Goal: Task Accomplishment & Management: Use online tool/utility

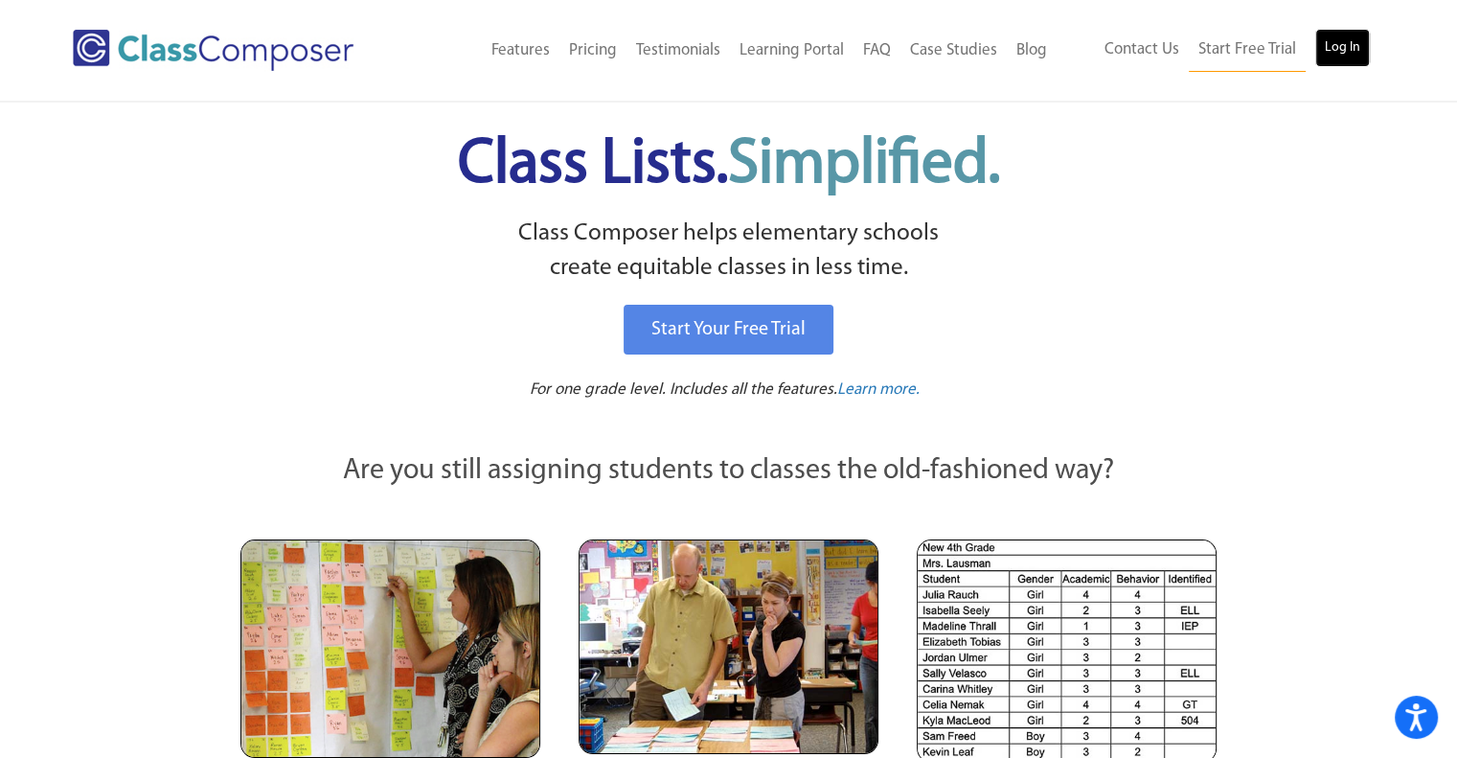
click at [1350, 45] on link "Log In" at bounding box center [1342, 48] width 55 height 38
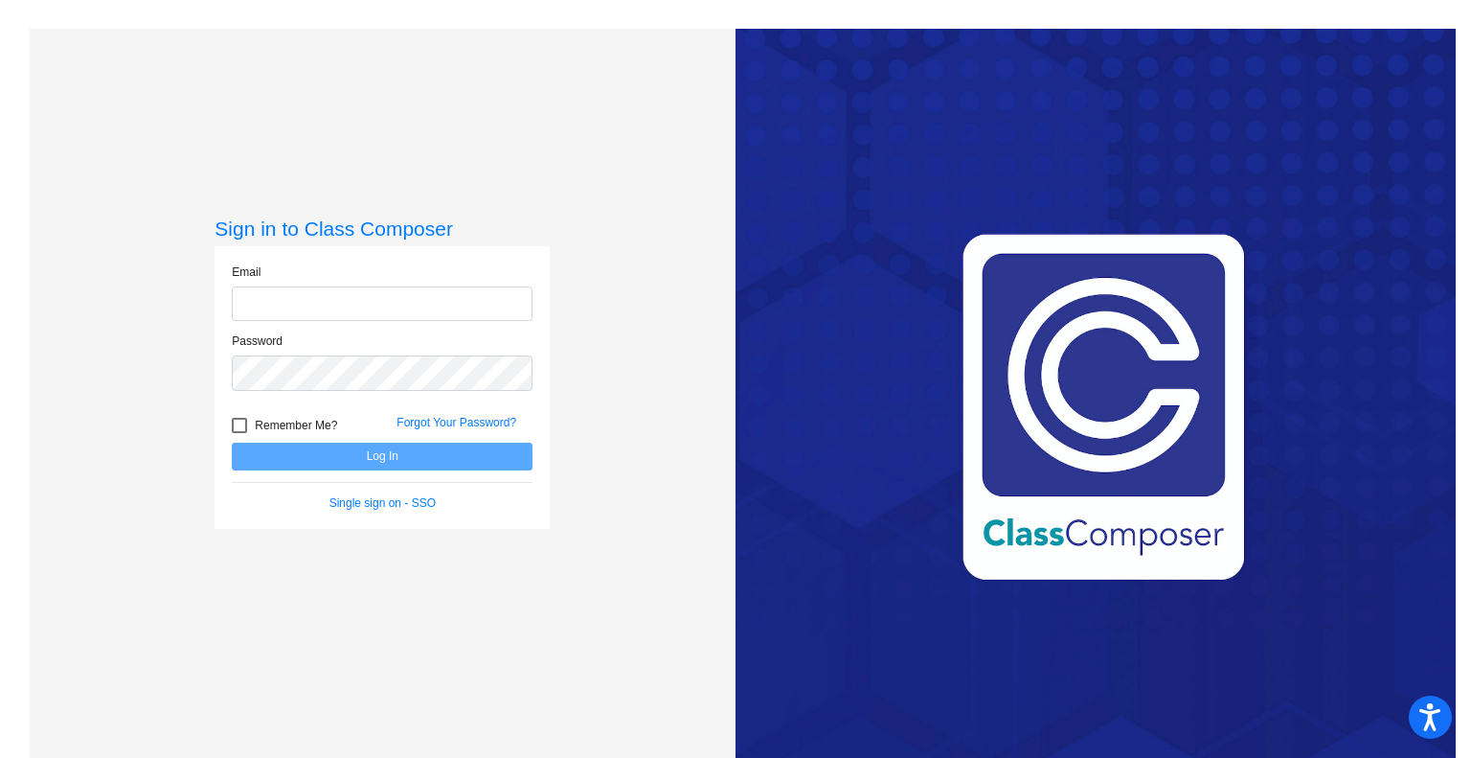
type input "[EMAIL_ADDRESS][DOMAIN_NAME]"
click at [232, 442] on button "Log In" at bounding box center [382, 456] width 301 height 28
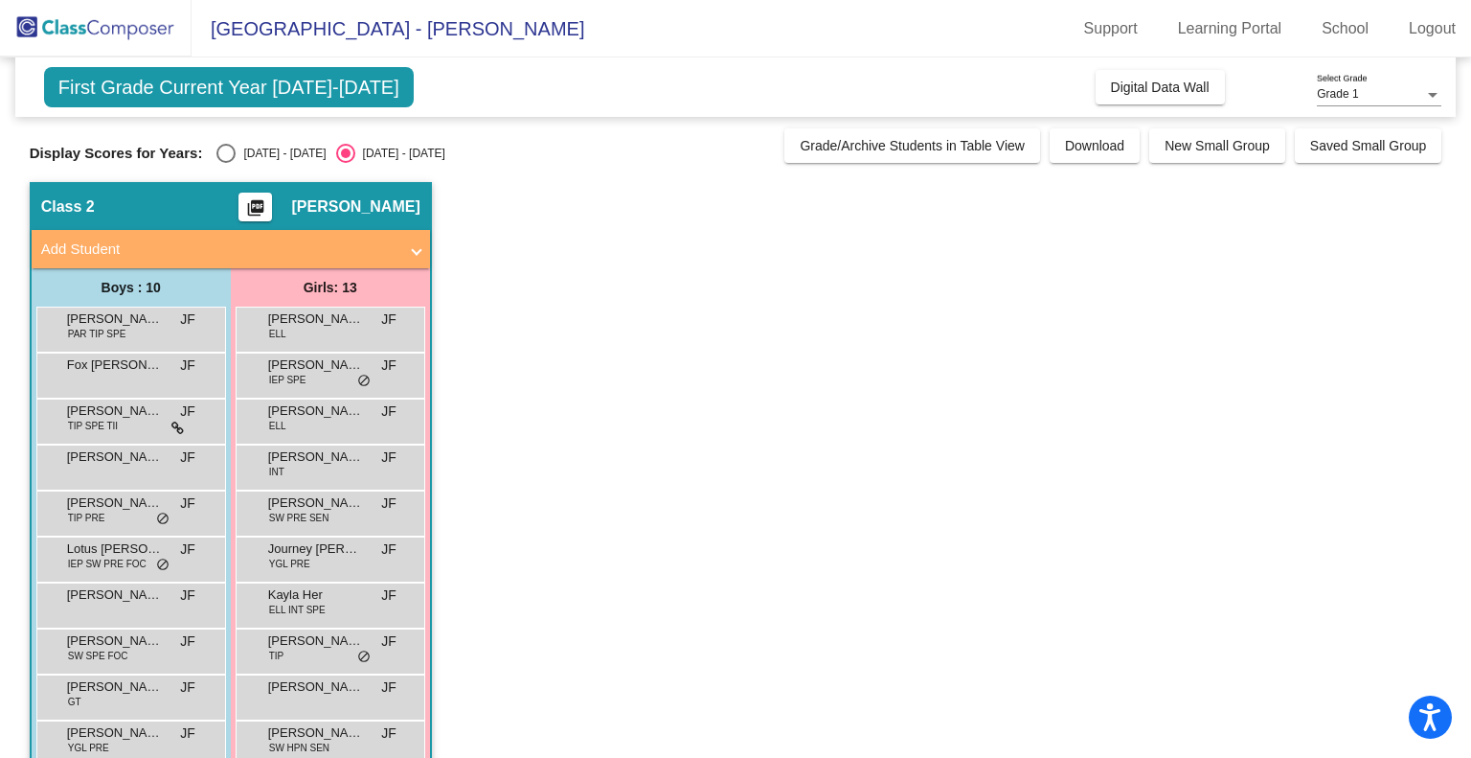
click at [526, 658] on app-classroom "Class 2 picture_as_pdf [PERSON_NAME] Add Student First Name Last Name Student I…" at bounding box center [736, 558] width 1413 height 753
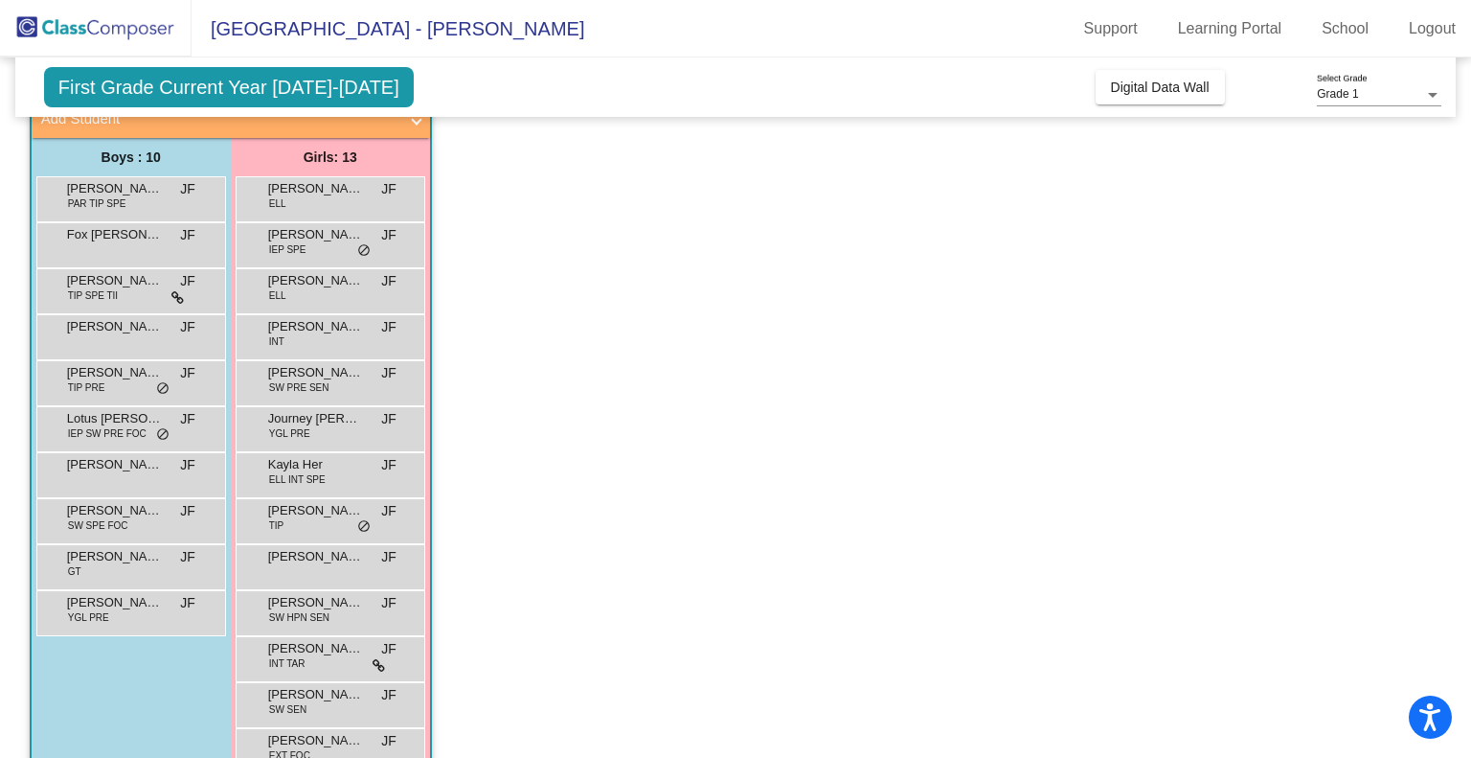
scroll to position [153, 0]
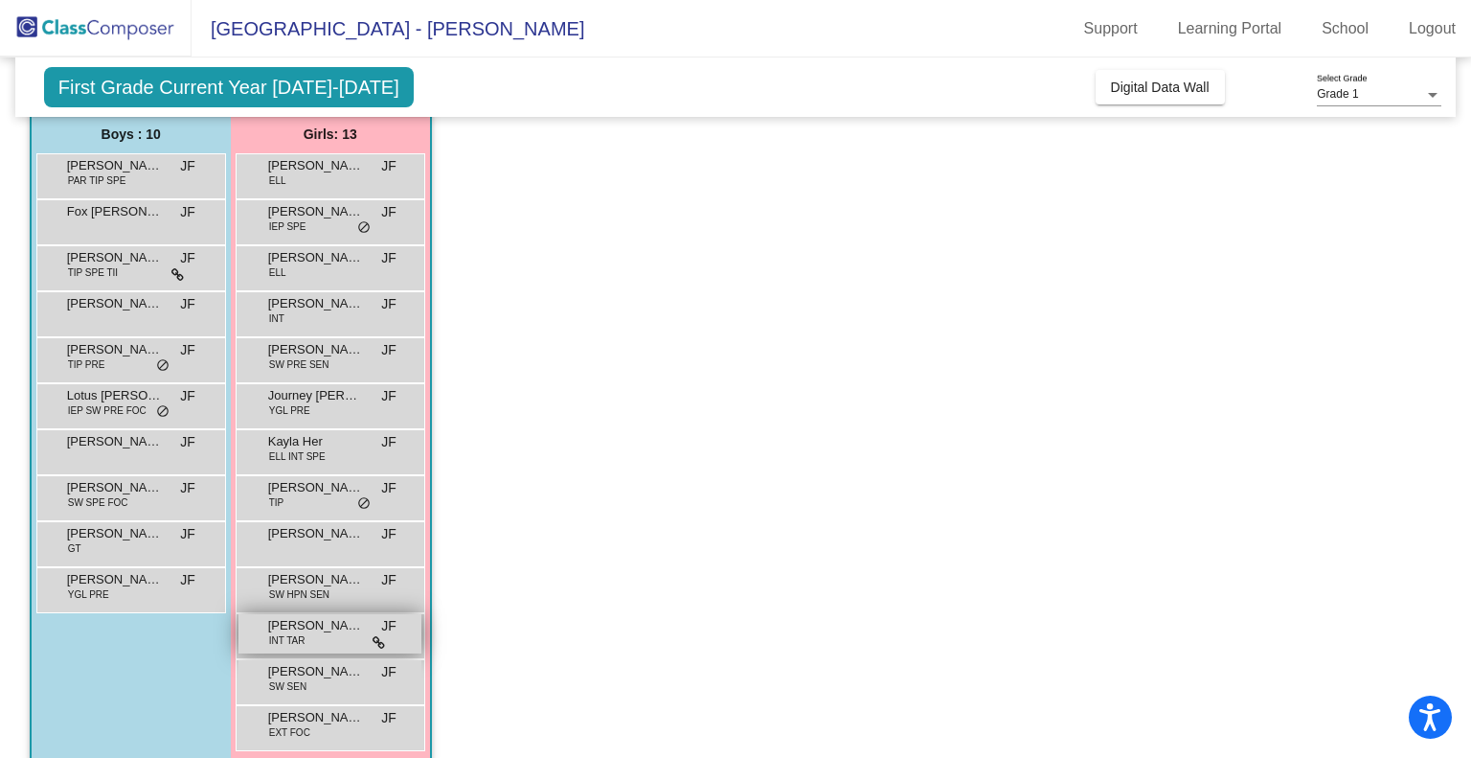
click at [321, 635] on div "[PERSON_NAME] INT TAR JF lock do_not_disturb_alt" at bounding box center [329, 633] width 183 height 39
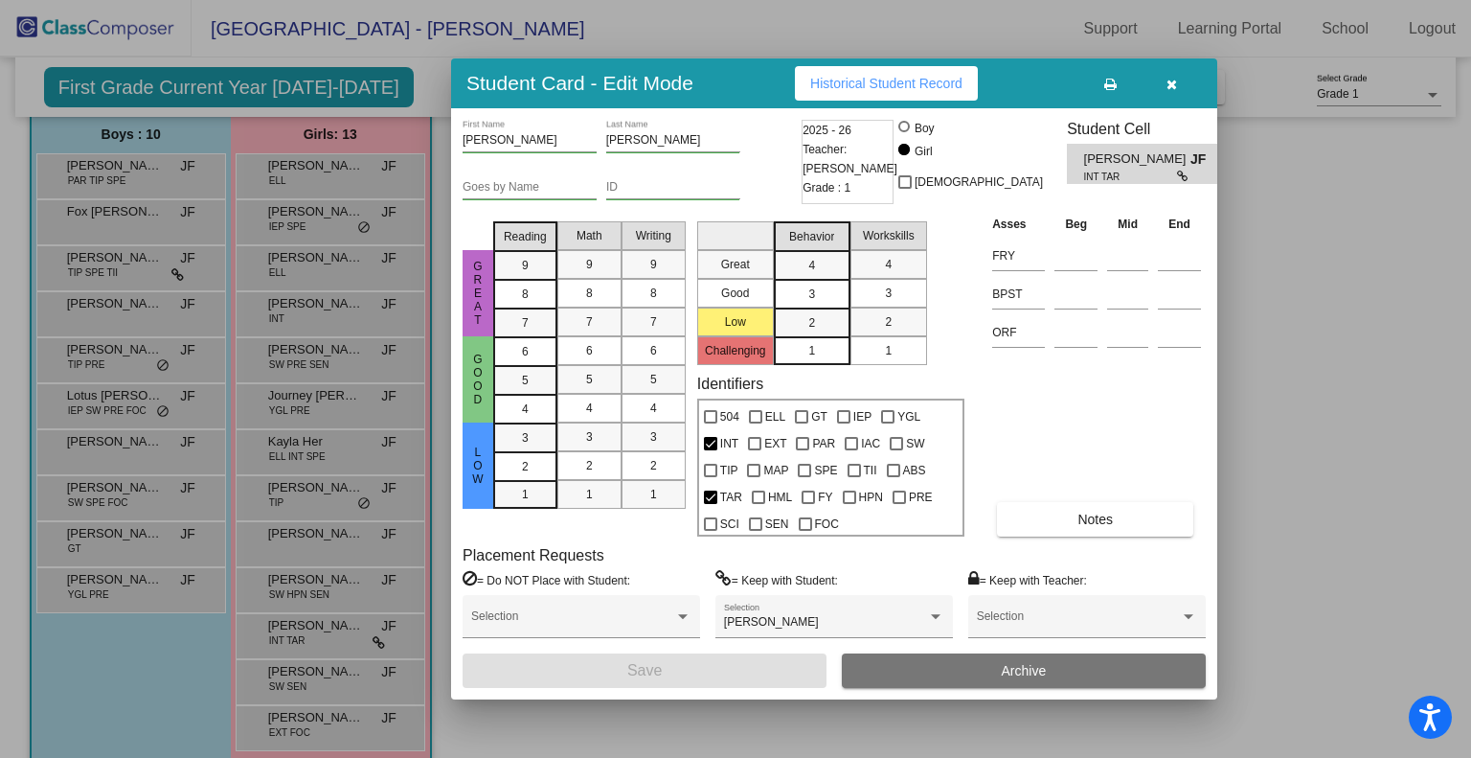
click at [1177, 80] on button "button" at bounding box center [1171, 83] width 61 height 34
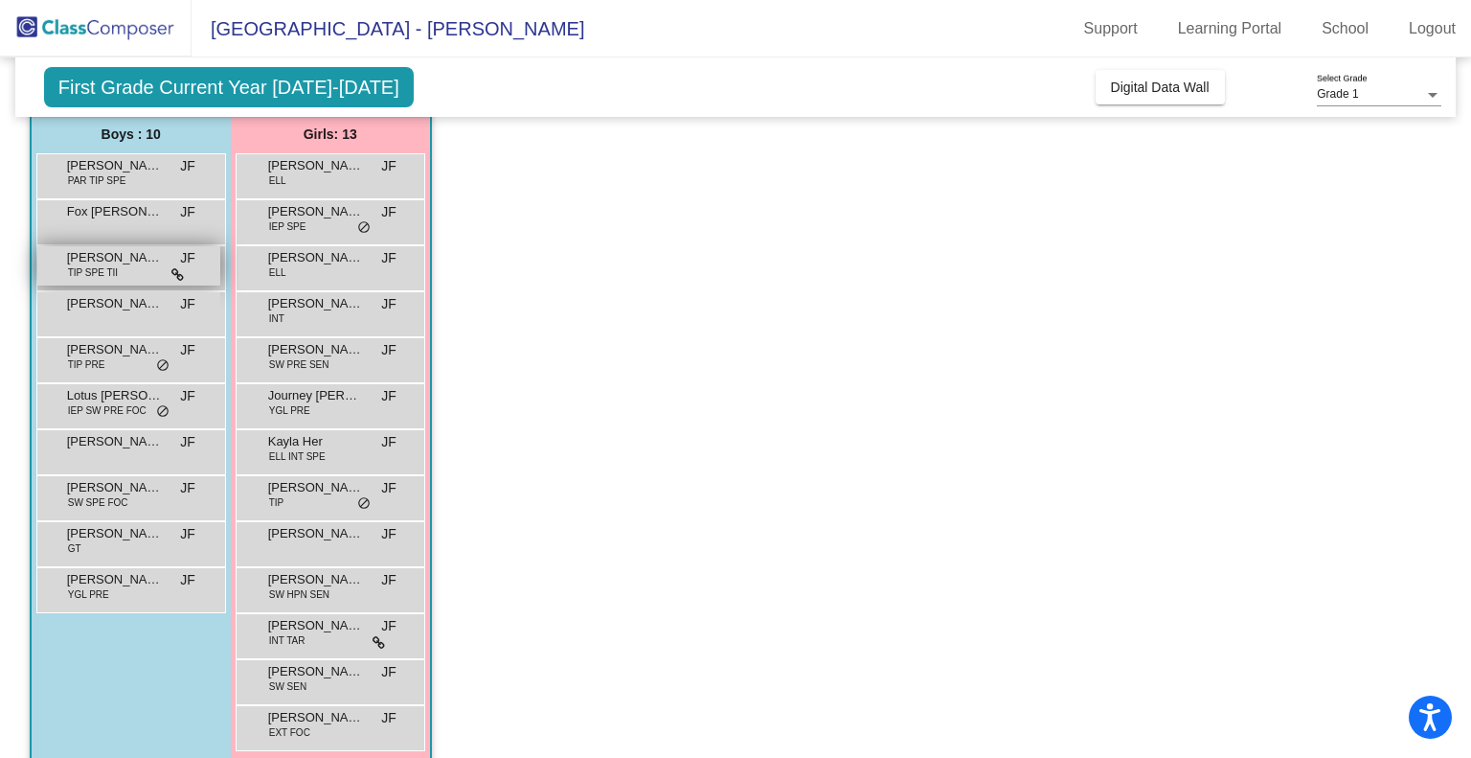
click at [110, 277] on span "TIP SPE TII" at bounding box center [93, 272] width 50 height 14
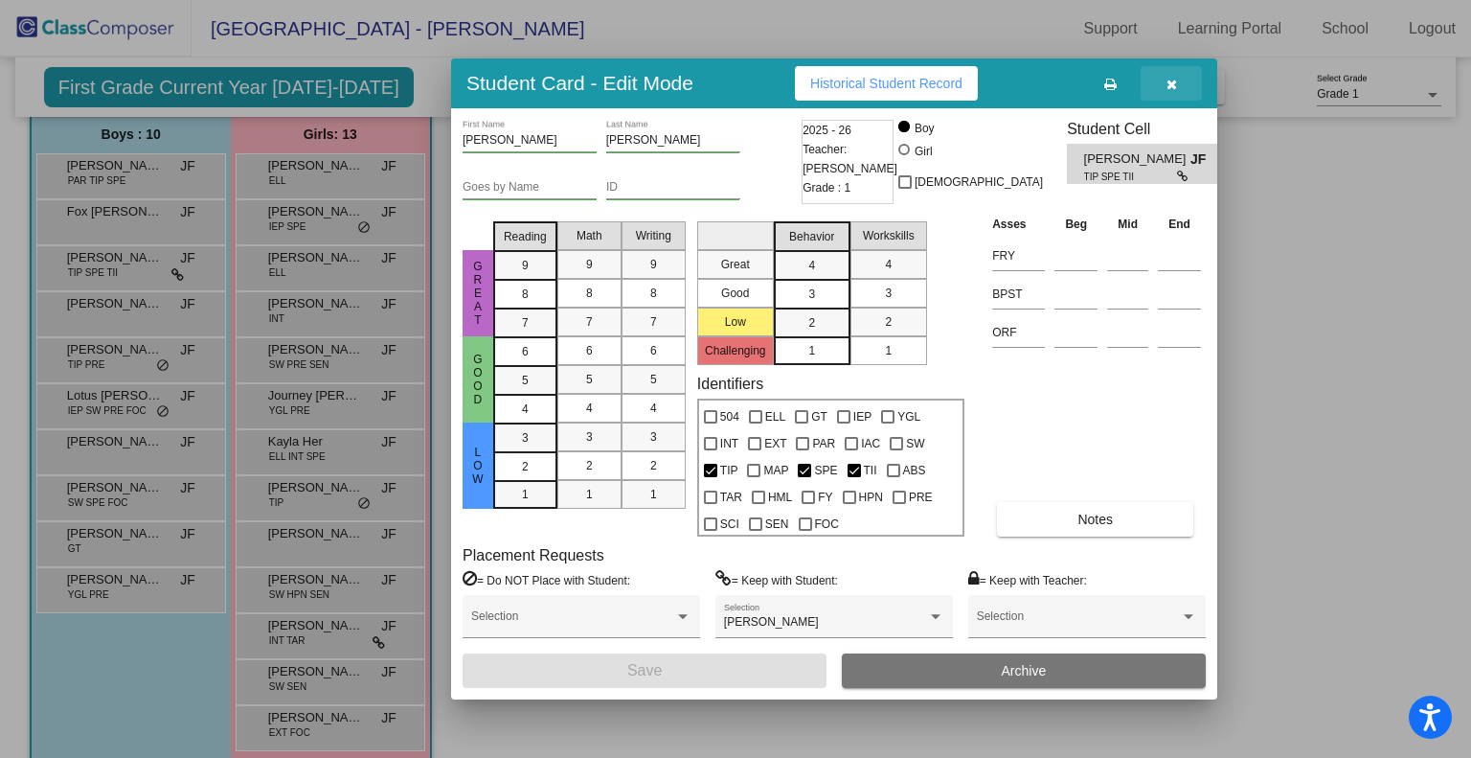
click at [1165, 86] on button "button" at bounding box center [1171, 83] width 61 height 34
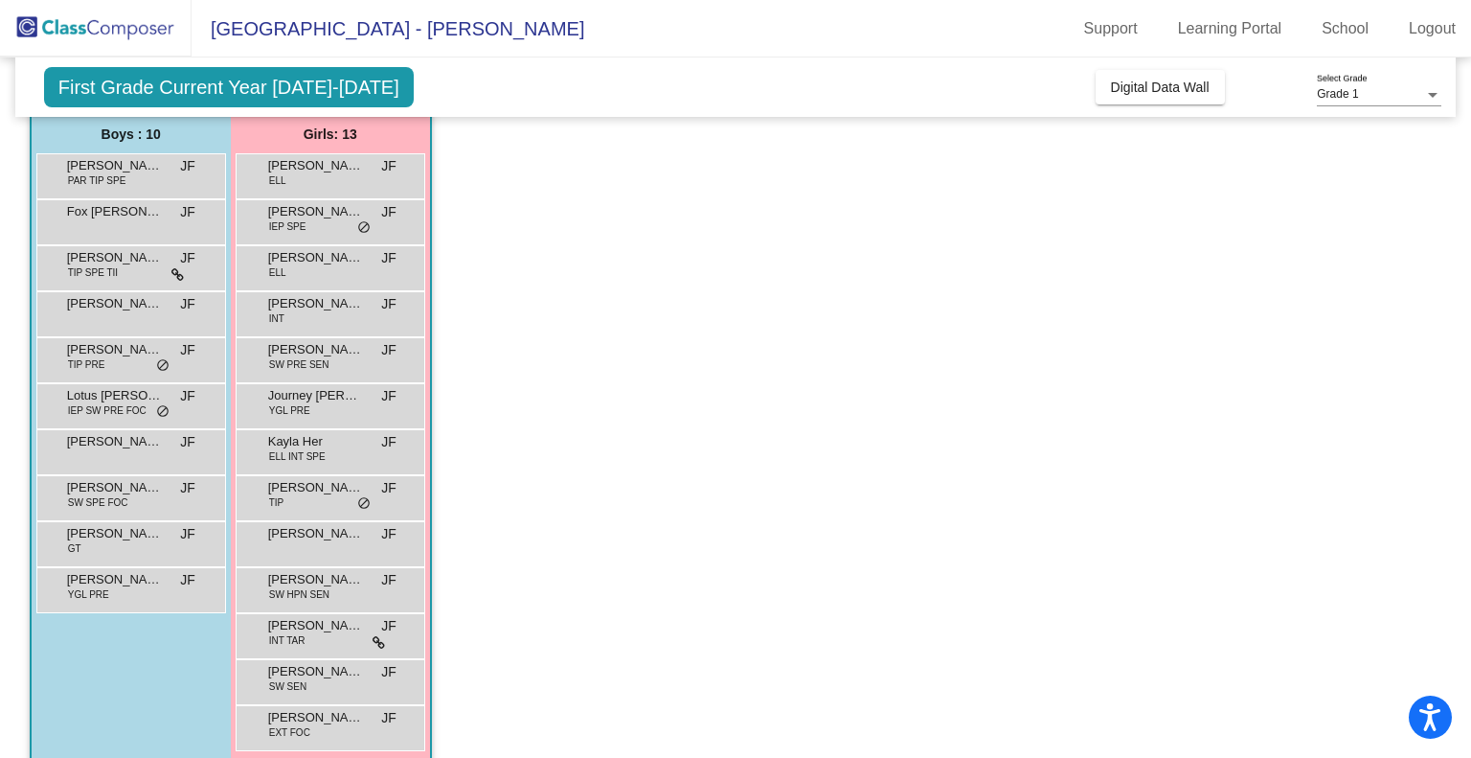
click at [502, 240] on app-classroom "Class 2 picture_as_pdf [PERSON_NAME] Add Student First Name Last Name Student I…" at bounding box center [736, 405] width 1413 height 753
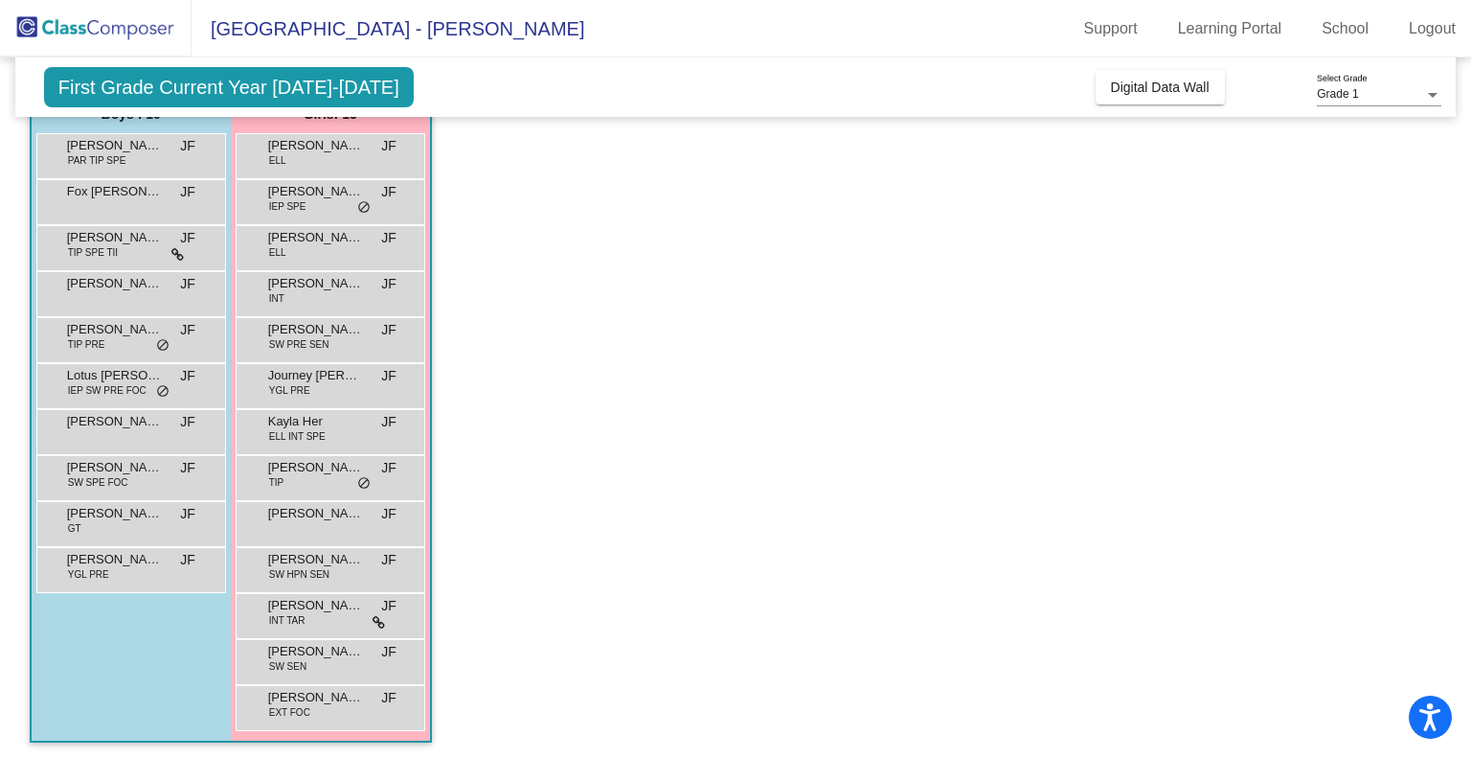
scroll to position [176, 0]
